Goal: Task Accomplishment & Management: Manage account settings

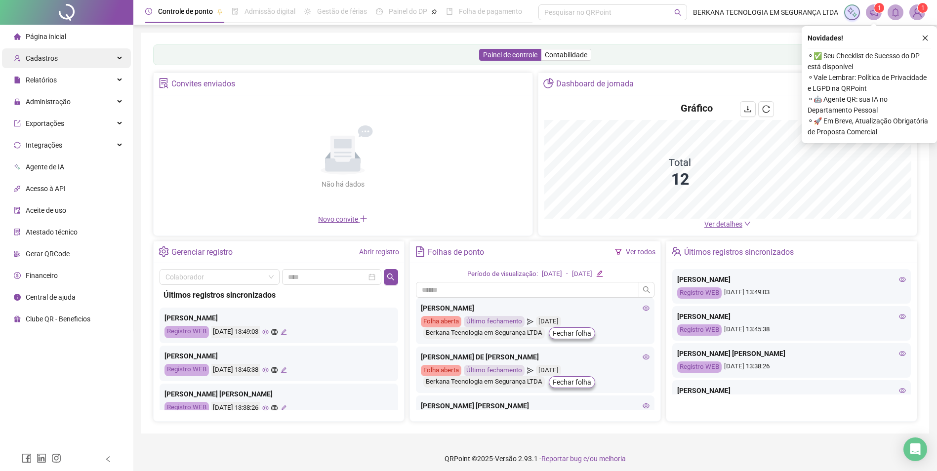
click at [73, 63] on div "Cadastros" at bounding box center [66, 58] width 129 height 20
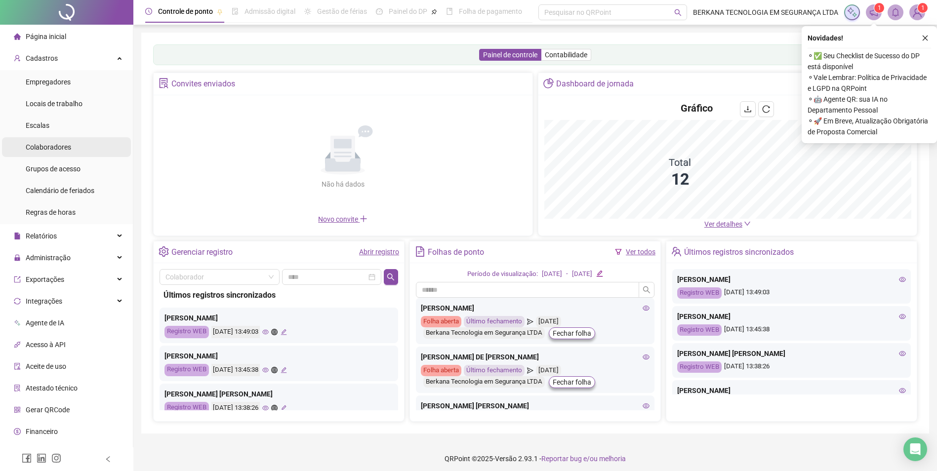
click at [65, 150] on span "Colaboradores" at bounding box center [48, 147] width 45 height 8
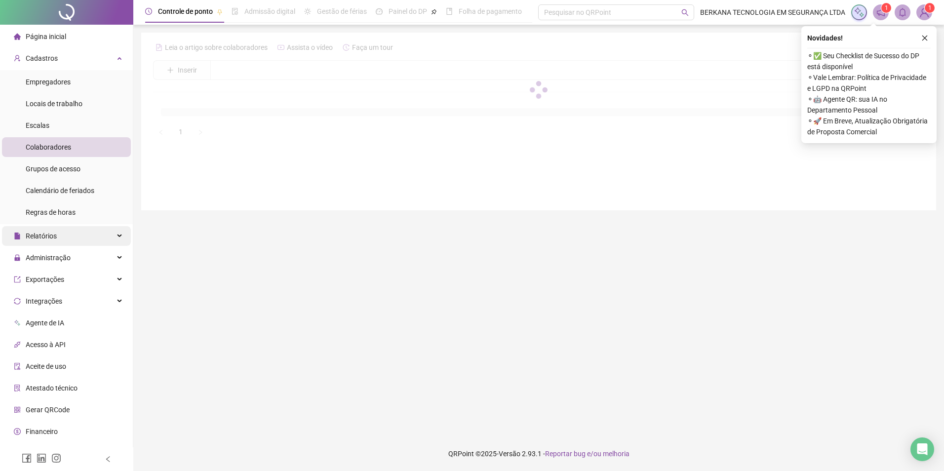
click at [52, 241] on span "Relatórios" at bounding box center [35, 236] width 43 height 20
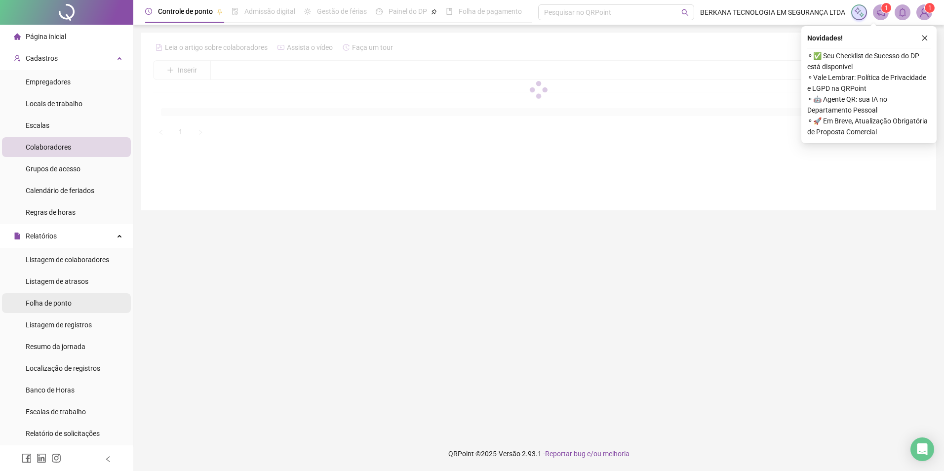
click at [66, 308] on div "Folha de ponto" at bounding box center [49, 303] width 46 height 20
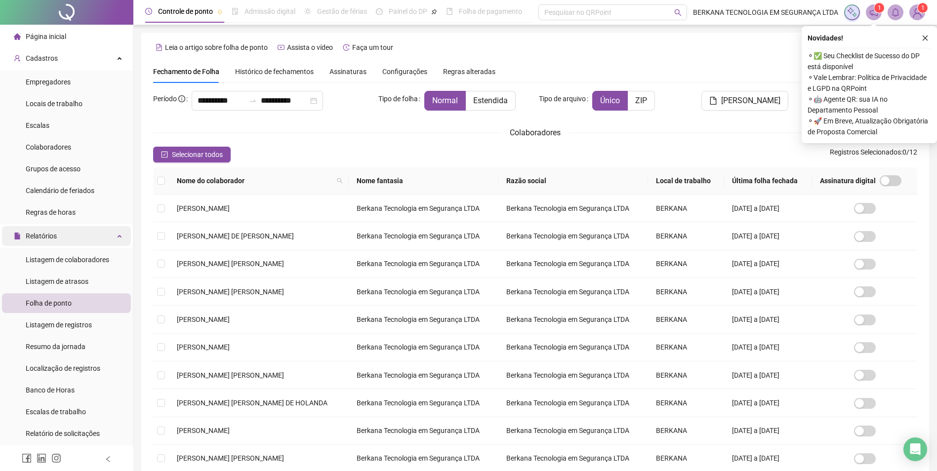
click at [91, 237] on div "Relatórios" at bounding box center [66, 236] width 129 height 20
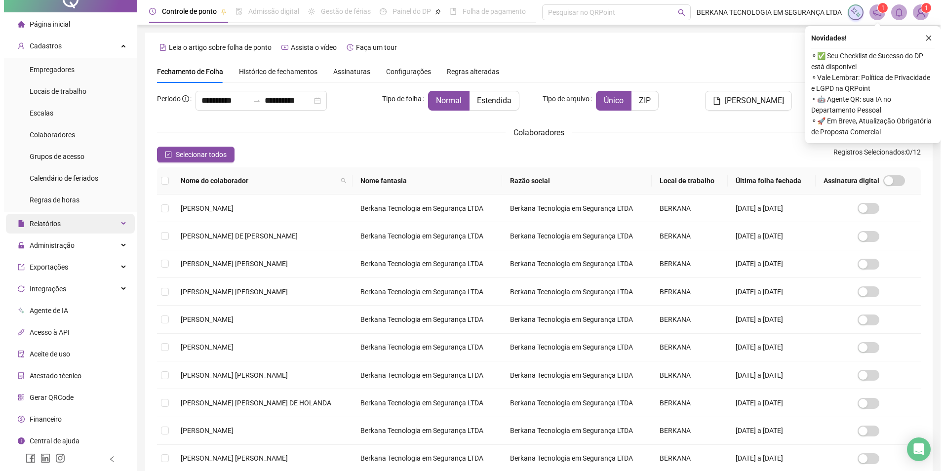
scroll to position [16, 0]
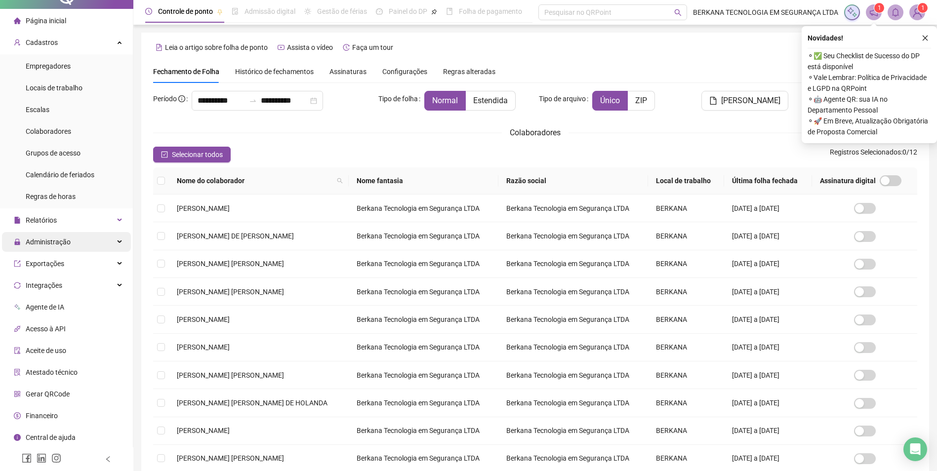
click at [78, 241] on div "Administração" at bounding box center [66, 242] width 129 height 20
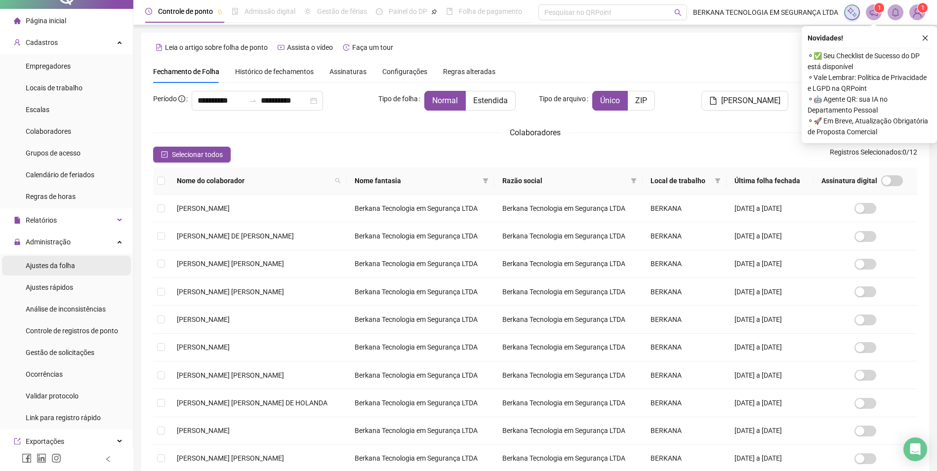
click at [76, 268] on li "Ajustes da folha" at bounding box center [66, 266] width 129 height 20
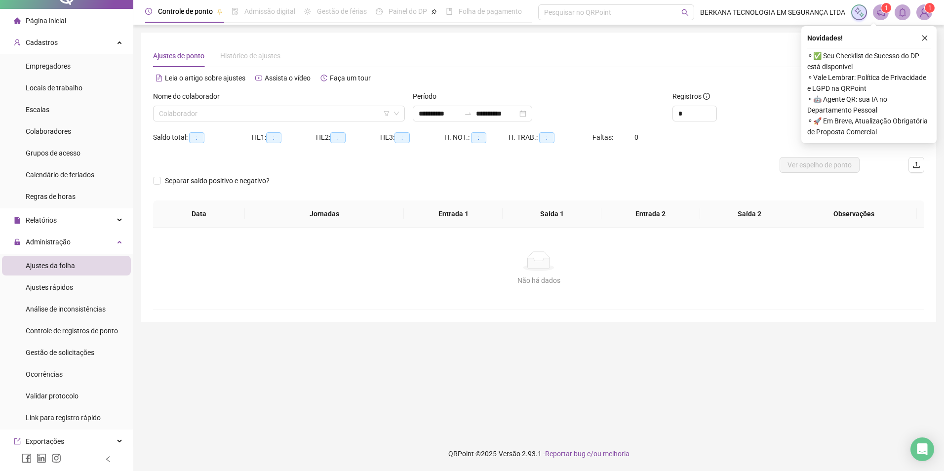
type input "**********"
click at [235, 113] on input "search" at bounding box center [274, 113] width 231 height 15
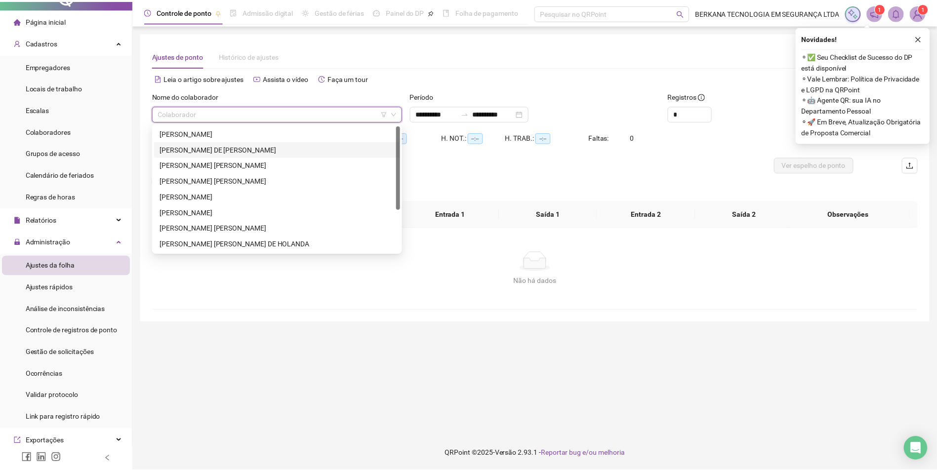
scroll to position [49, 0]
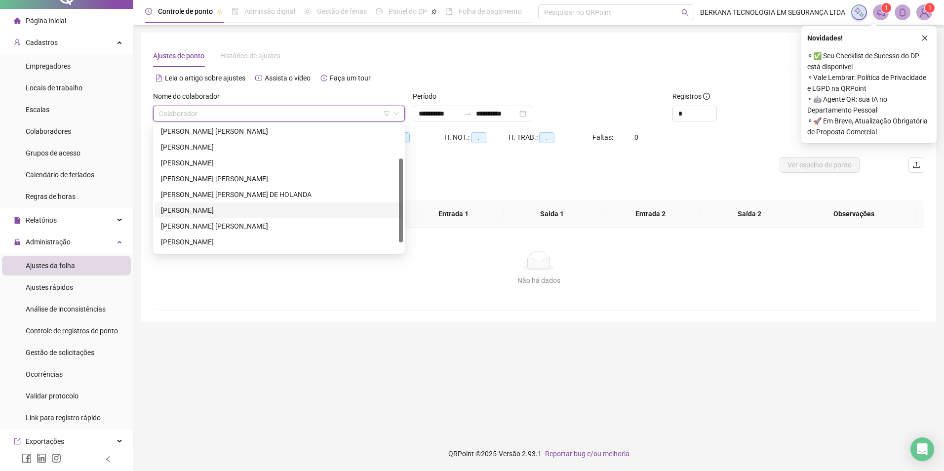
click at [200, 209] on div "[PERSON_NAME]" at bounding box center [279, 210] width 236 height 11
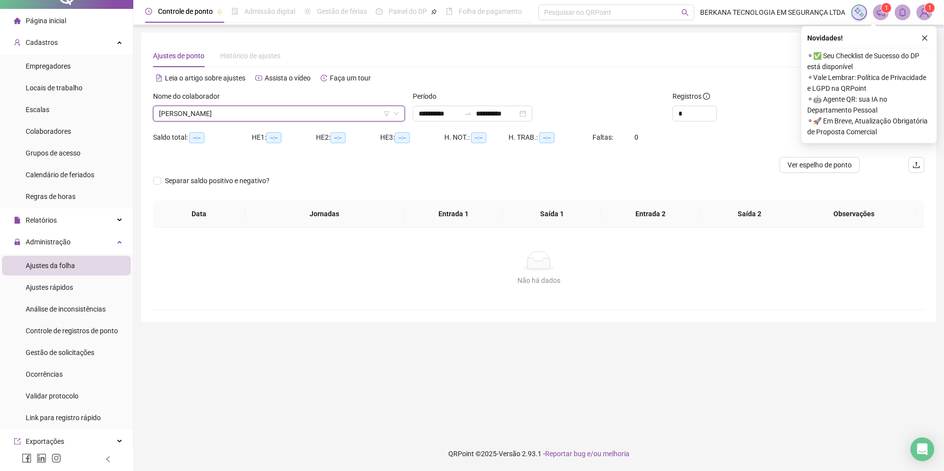
click at [930, 38] on button "button" at bounding box center [925, 38] width 12 height 12
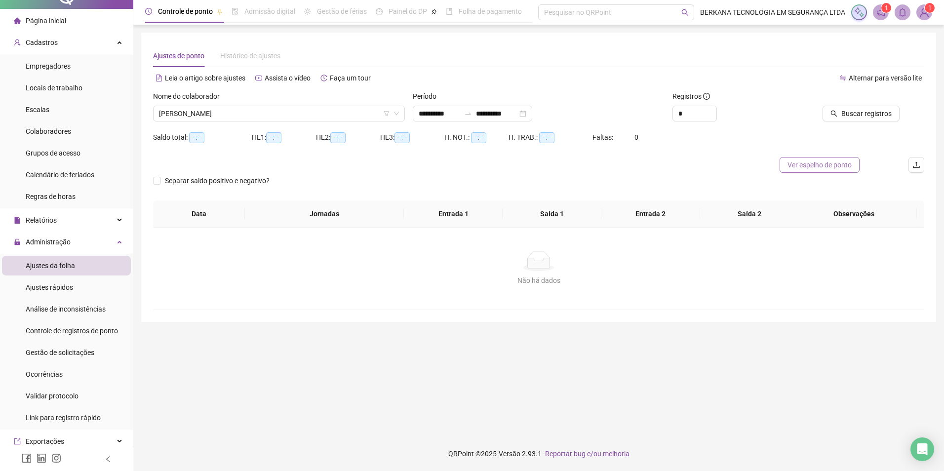
click at [827, 166] on span "Ver espelho de ponto" at bounding box center [819, 164] width 64 height 11
click at [883, 124] on div "Buscar registros" at bounding box center [863, 110] width 130 height 39
click at [880, 108] on span "Buscar registros" at bounding box center [866, 113] width 50 height 11
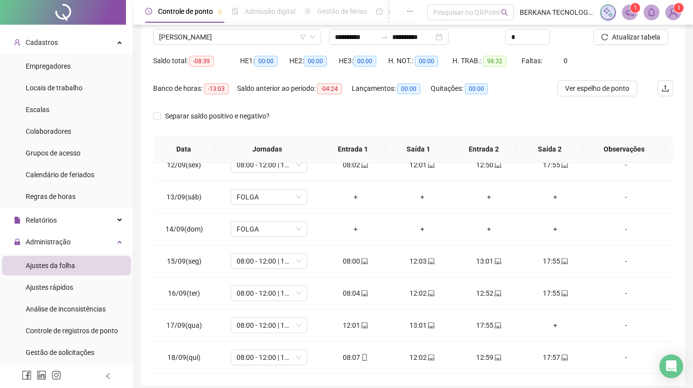
scroll to position [117, 0]
